Goal: Complete application form: Complete application form

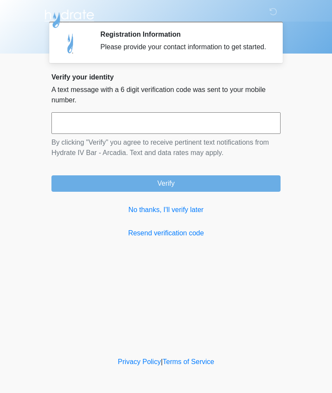
scroll to position [0, 0]
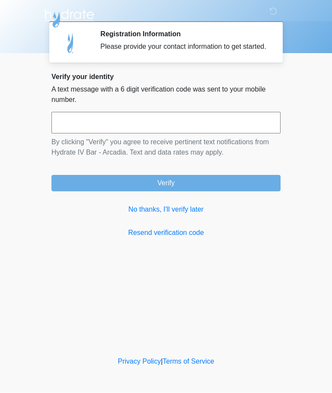
click at [98, 122] on input "text" at bounding box center [165, 123] width 229 height 22
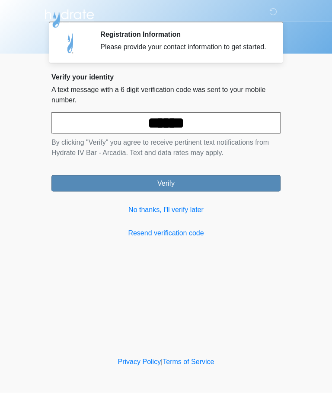
type input "******"
click at [142, 189] on button "Verify" at bounding box center [165, 183] width 229 height 16
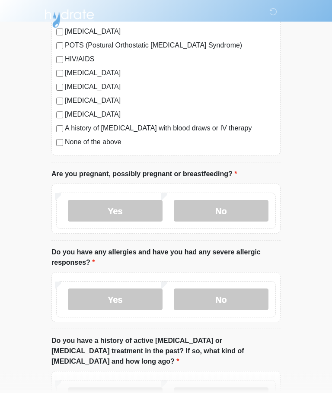
scroll to position [239, 0]
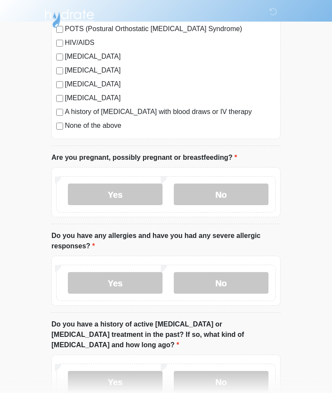
click at [63, 135] on div "High Blood Pressure Heart Disease Heart Attack Stroke Blood Clotting or Bleedin…" at bounding box center [165, 3] width 229 height 272
click at [54, 127] on div "High Blood Pressure Heart Disease Heart Attack Stroke Blood Clotting or Bleedin…" at bounding box center [165, 3] width 229 height 272
click at [192, 193] on label "No" at bounding box center [221, 195] width 95 height 22
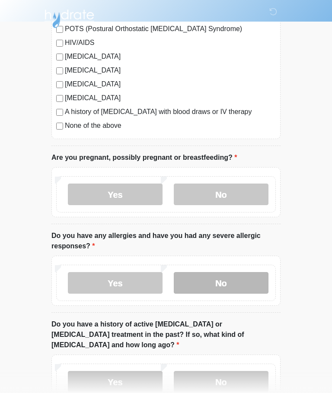
click at [203, 279] on label "No" at bounding box center [221, 283] width 95 height 22
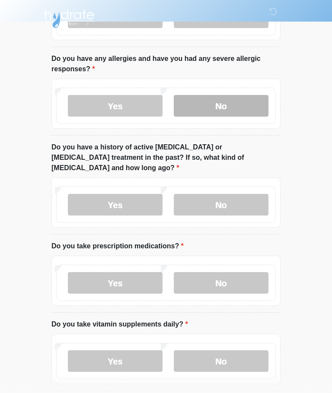
scroll to position [420, 0]
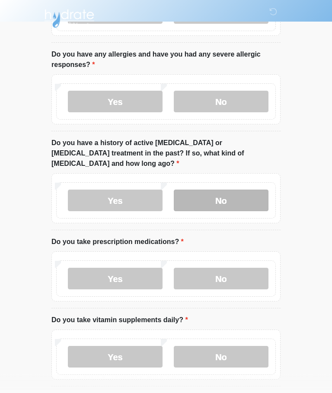
click at [192, 190] on label "No" at bounding box center [221, 201] width 95 height 22
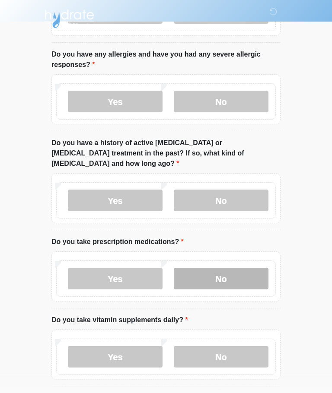
click at [192, 268] on label "No" at bounding box center [221, 279] width 95 height 22
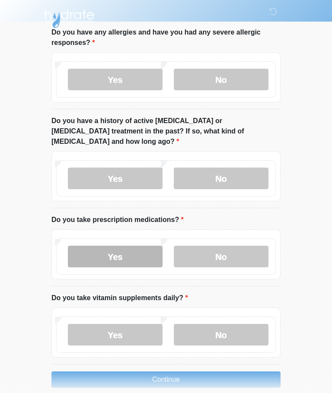
click at [105, 246] on label "Yes" at bounding box center [115, 257] width 95 height 22
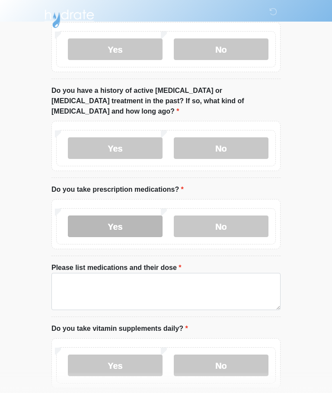
scroll to position [504, 0]
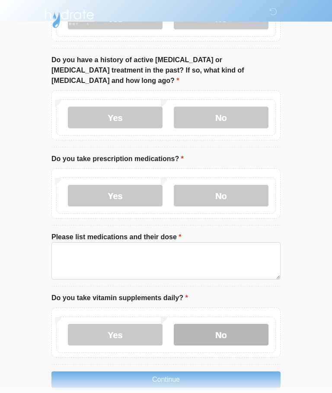
click at [193, 324] on label "No" at bounding box center [221, 335] width 95 height 22
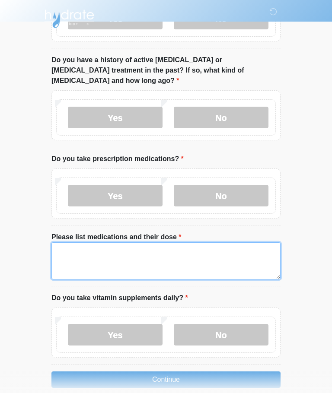
click at [96, 247] on textarea "Please list medications and their dose" at bounding box center [165, 260] width 229 height 37
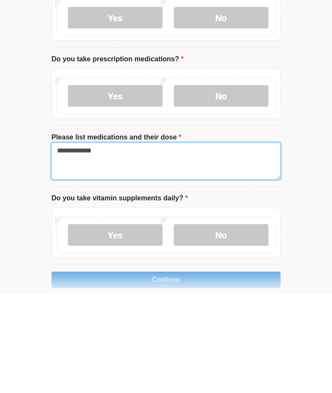
scroll to position [533, 0]
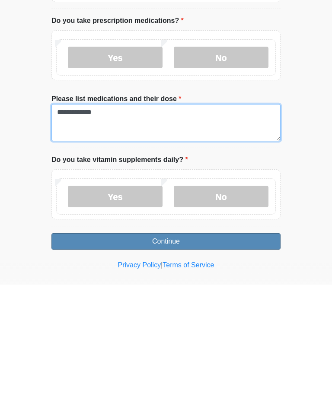
type textarea "**********"
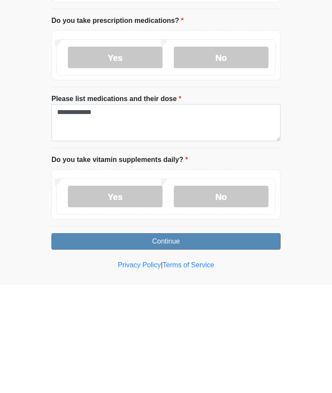
click at [118, 342] on button "Continue" at bounding box center [165, 350] width 229 height 16
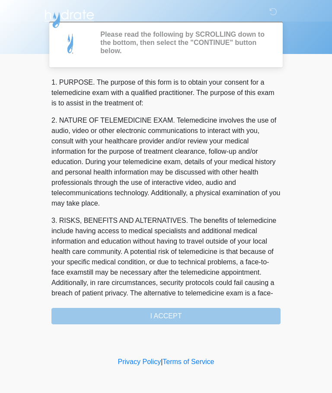
scroll to position [0, 0]
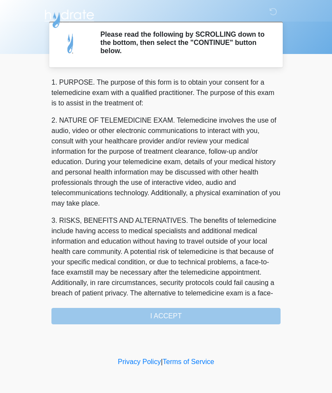
click at [114, 312] on div "1. PURPOSE. The purpose of this form is to obtain your consent for a telemedici…" at bounding box center [165, 200] width 229 height 247
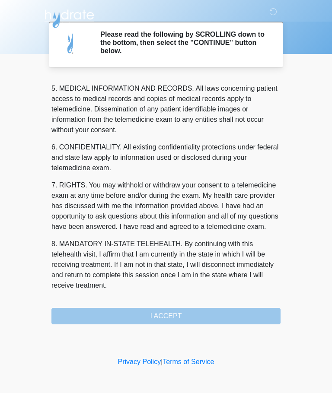
scroll to position [281, 0]
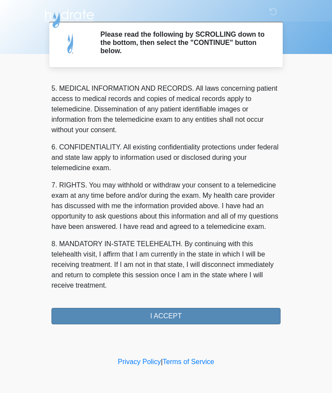
click at [119, 317] on button "I ACCEPT" at bounding box center [165, 316] width 229 height 16
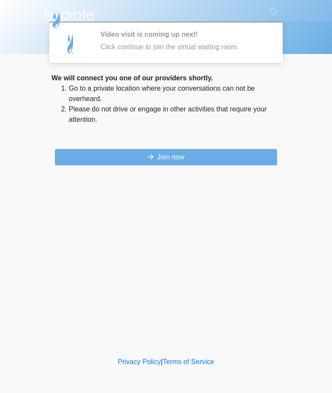
click at [126, 317] on div "‎ ‎ ‎ ‎ Video visit is coming up next! Click continue to join the virtual waiti…" at bounding box center [165, 178] width 259 height 338
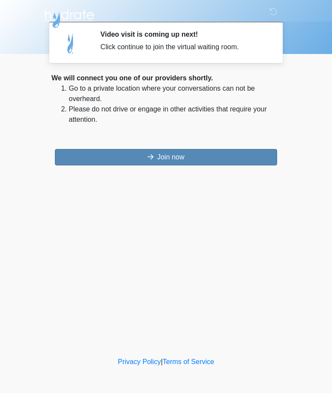
click at [94, 158] on button "Join now" at bounding box center [166, 157] width 222 height 16
